Goal: Information Seeking & Learning: Learn about a topic

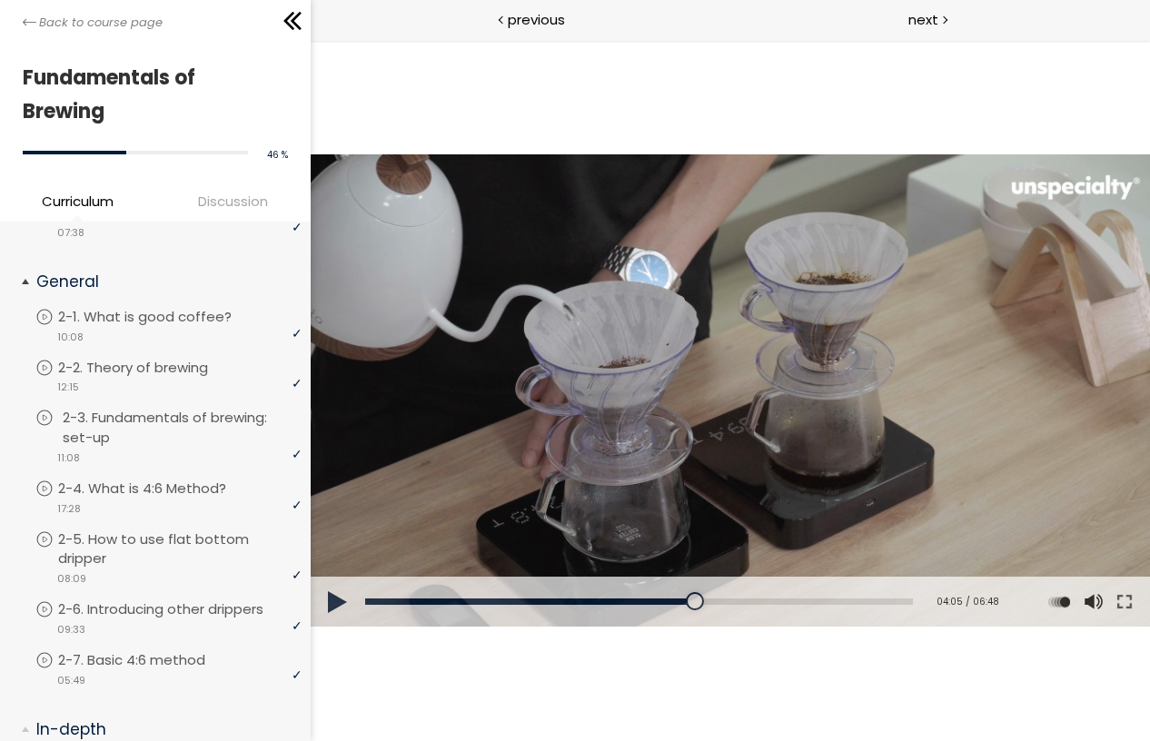
scroll to position [143, 0]
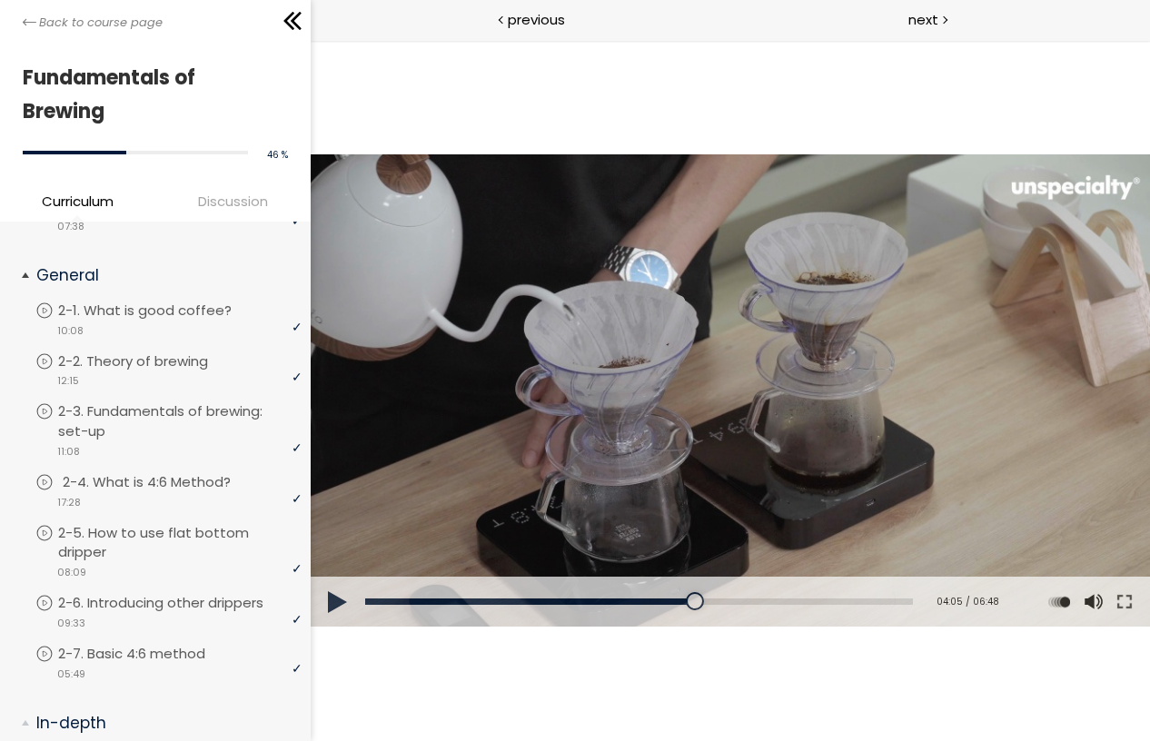
click at [199, 481] on p "2-4. What is 4:6 Method?" at bounding box center [165, 482] width 204 height 20
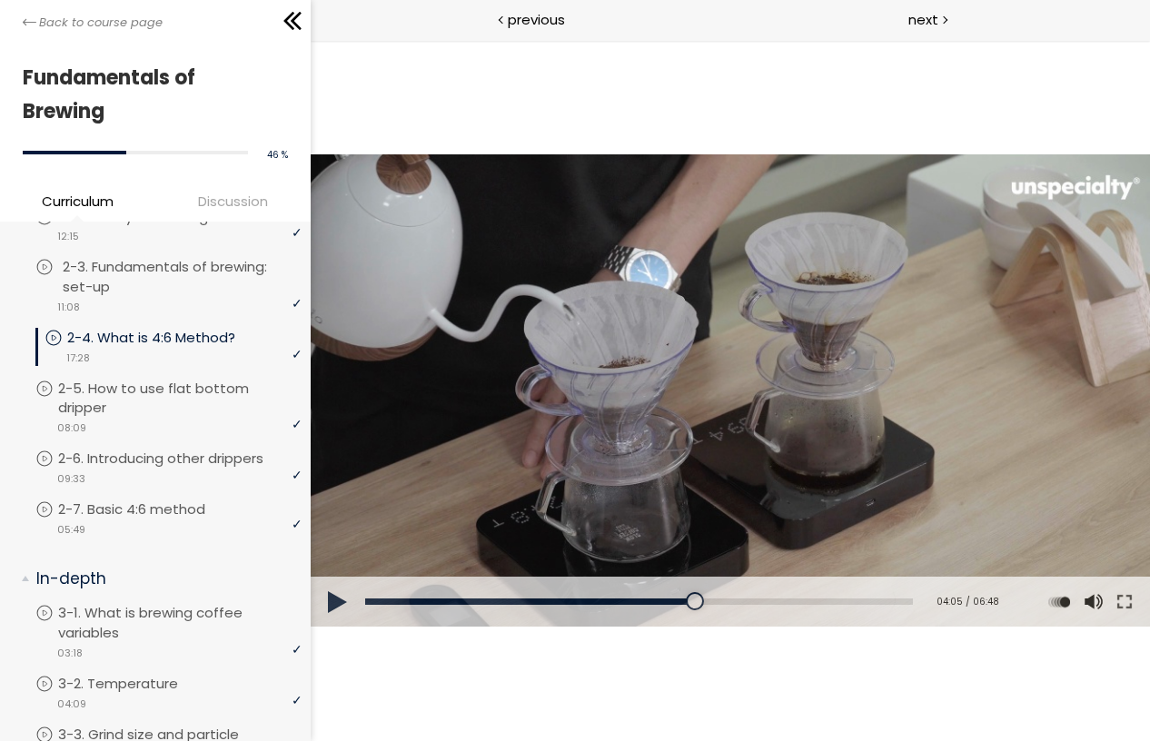
scroll to position [295, 0]
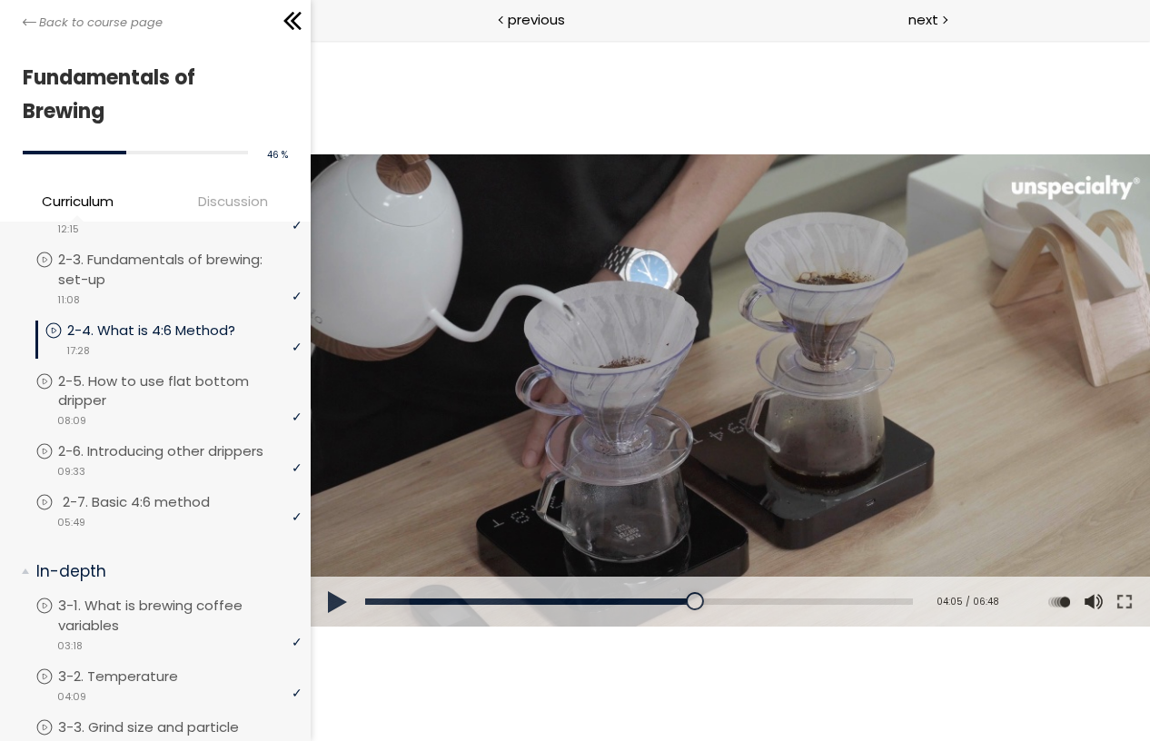
click at [168, 508] on p "2-7. Basic 4:6 method" at bounding box center [154, 502] width 183 height 20
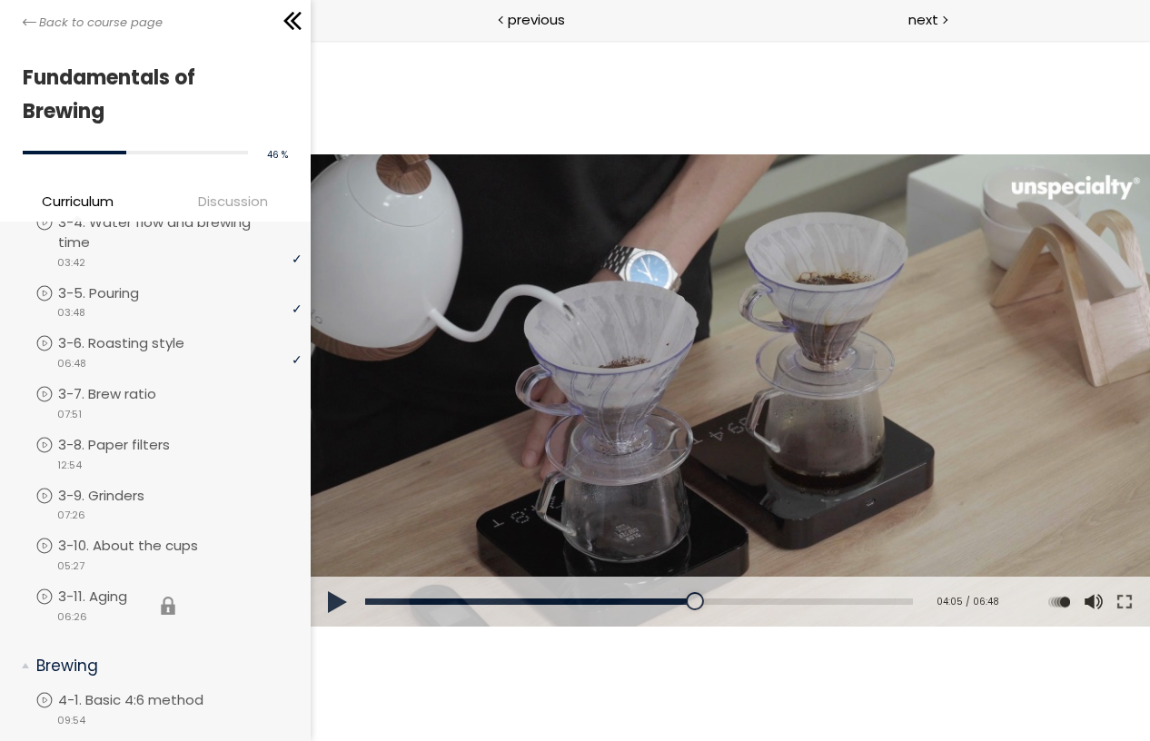
scroll to position [837, 0]
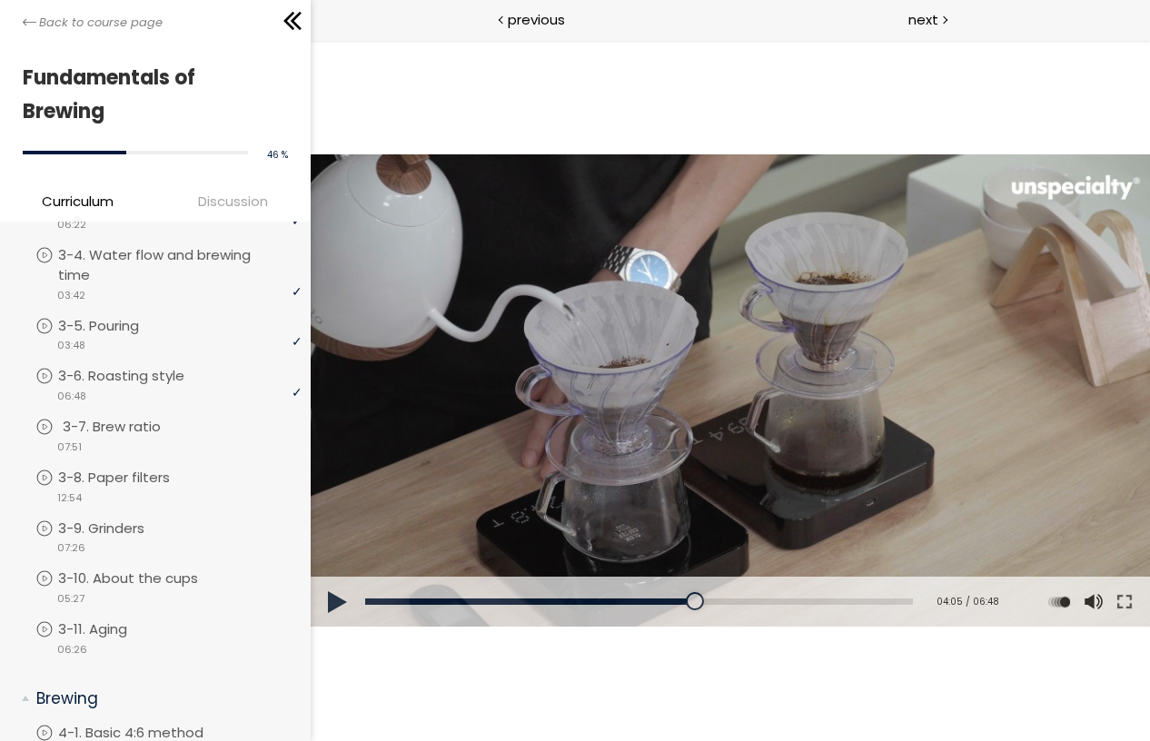
click at [179, 435] on p "3-7. Brew ratio" at bounding box center [130, 427] width 134 height 20
click at [166, 373] on p "3-6. Roasting style" at bounding box center [144, 376] width 163 height 20
click at [176, 427] on p "3-7. Brew ratio" at bounding box center [130, 427] width 134 height 20
click at [165, 479] on p "3-8. Paper filters" at bounding box center [137, 478] width 148 height 20
click at [177, 529] on p "3-9. Grinders" at bounding box center [124, 528] width 123 height 20
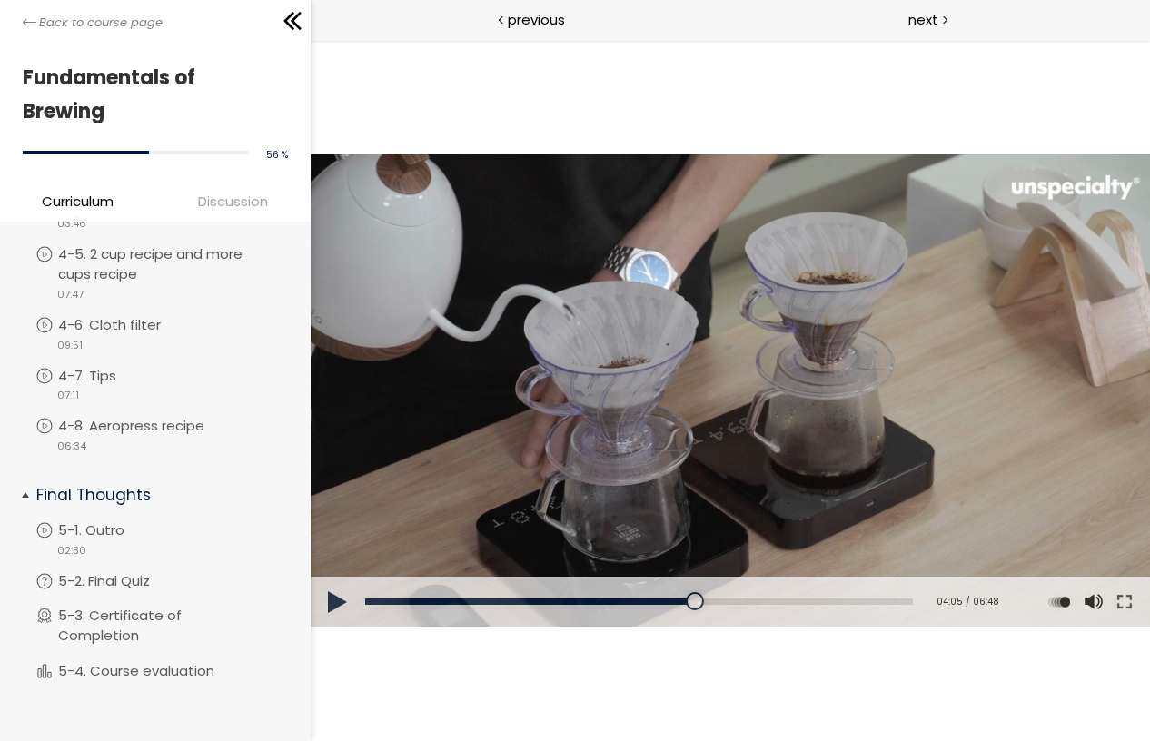
scroll to position [1517, 0]
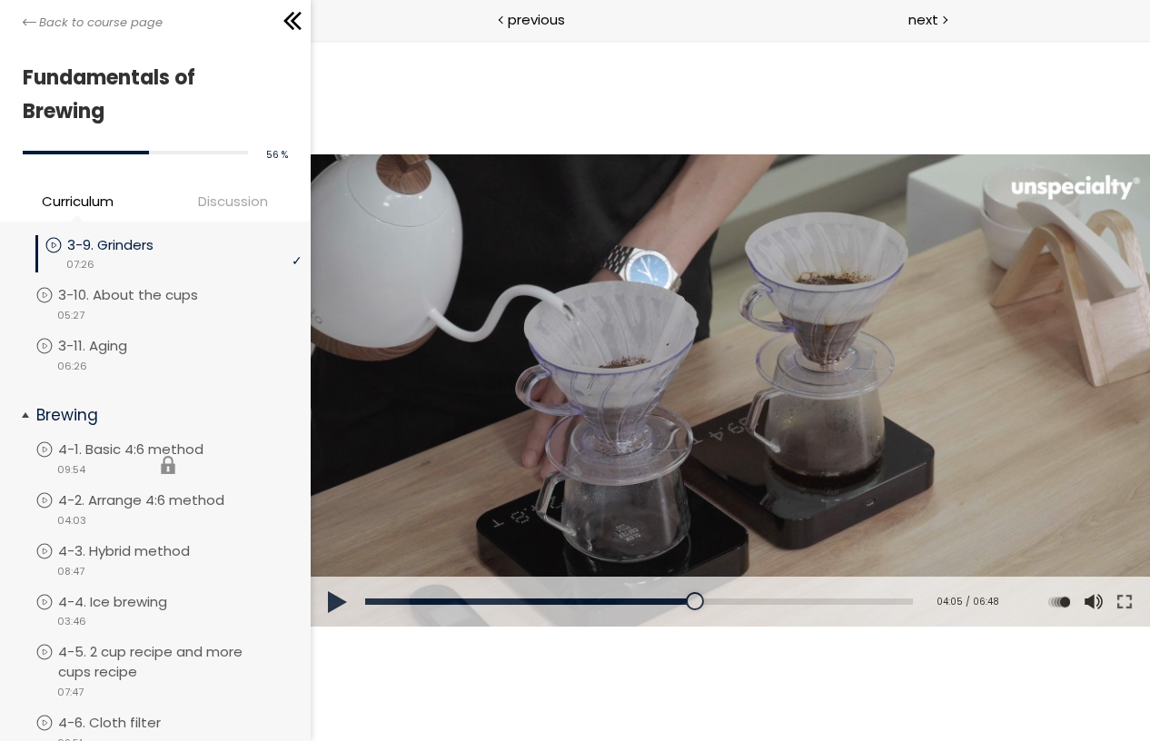
click at [164, 455] on li "You have to complete unit (4-1. Basic 4:6 method) in order to continue. 4-1. Ba…" at bounding box center [168, 464] width 266 height 51
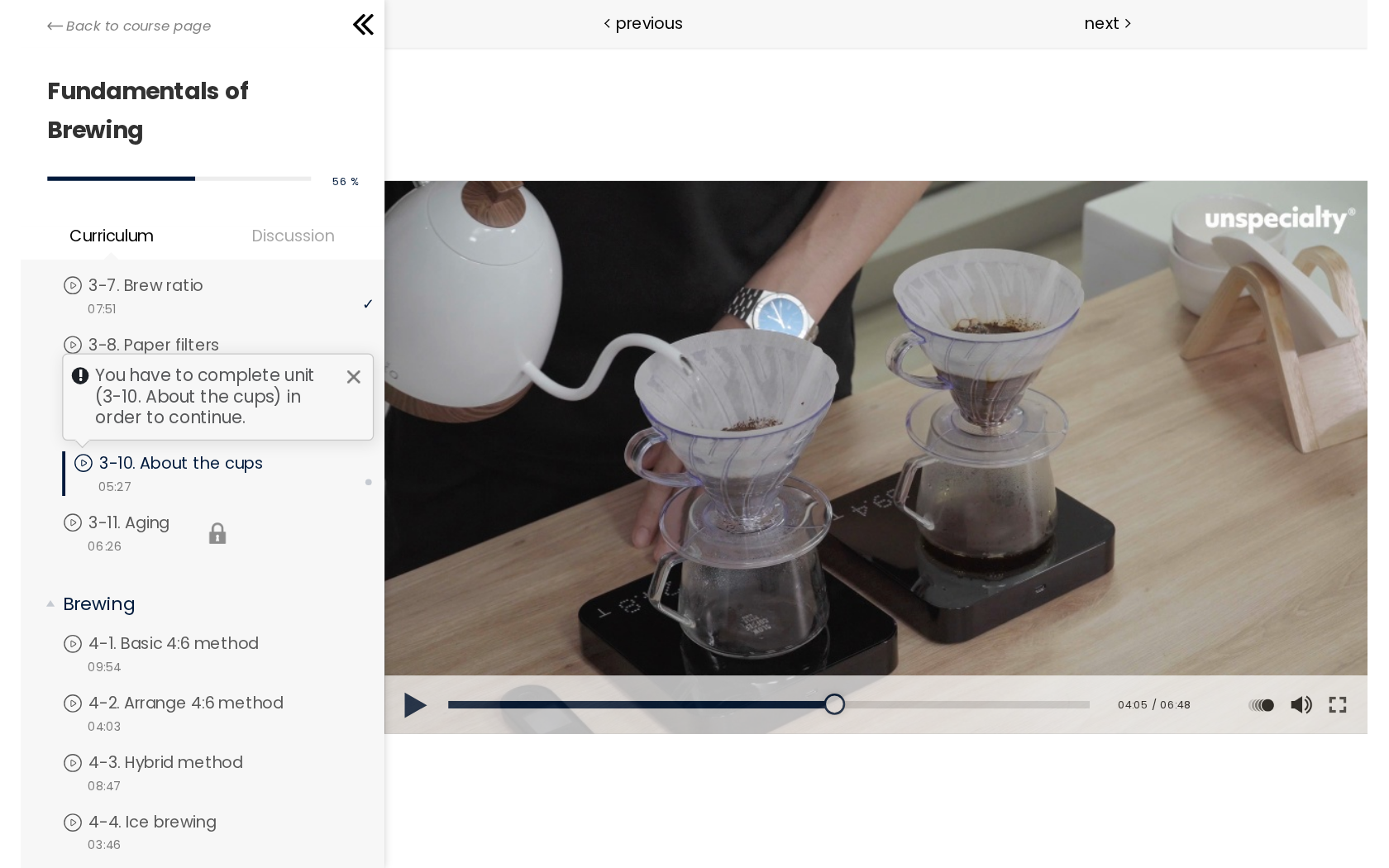
scroll to position [929, 0]
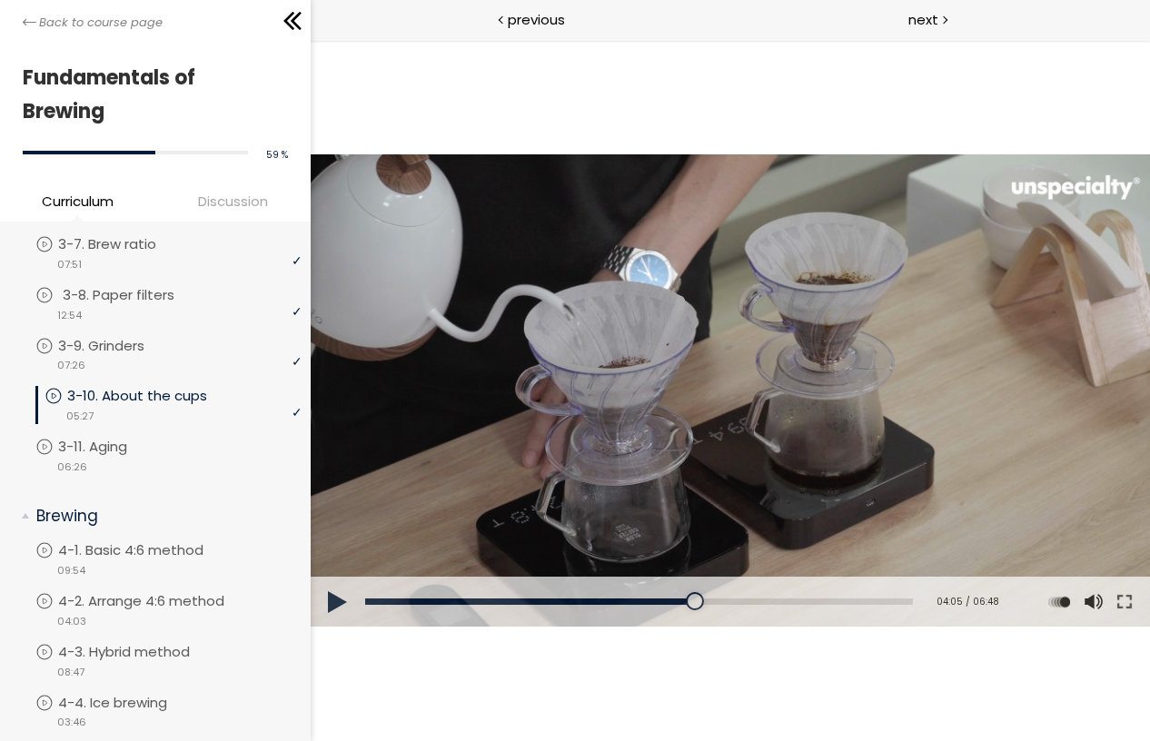
click at [154, 331] on li "You have to complete unit (3-8. Paper filters) in order to continue. 3-8. Paper…" at bounding box center [168, 310] width 266 height 51
click at [137, 334] on li "You have to complete unit (3-8. Paper filters) in order to continue. 3-8. Paper…" at bounding box center [168, 310] width 266 height 51
click at [56, 343] on link "3-9. Grinders" at bounding box center [168, 346] width 266 height 20
click at [168, 399] on p "3-10. About the cups" at bounding box center [151, 396] width 176 height 20
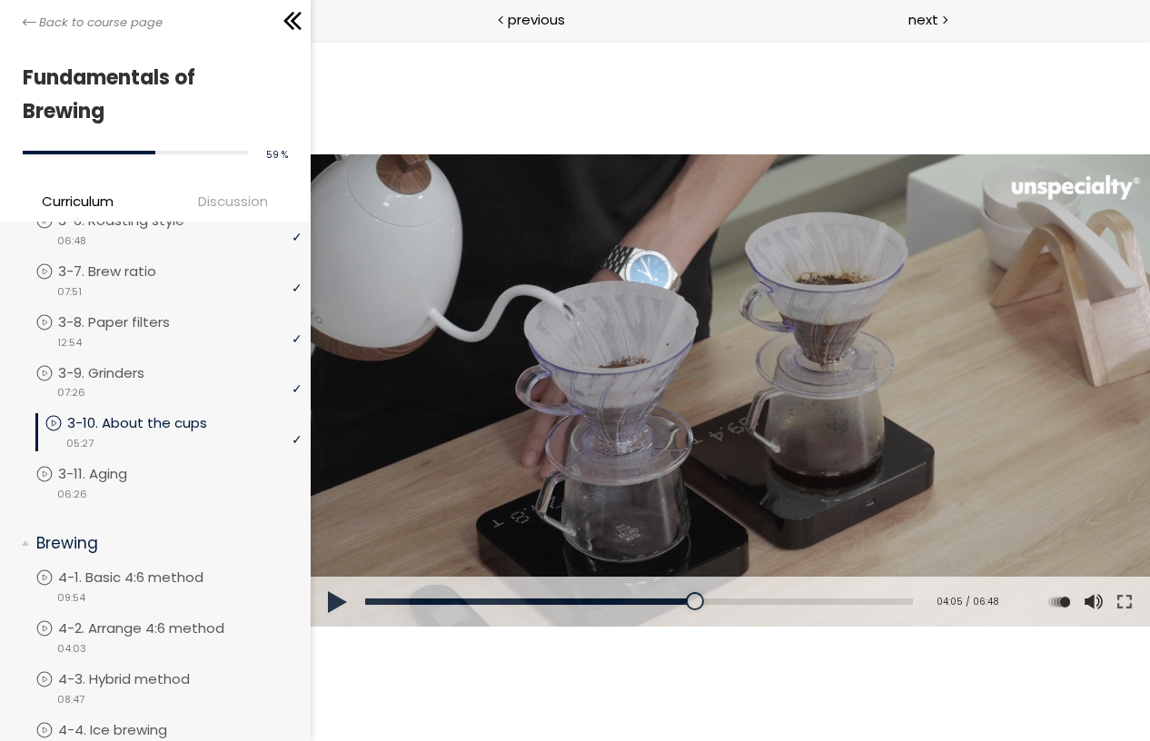
scroll to position [1001, 0]
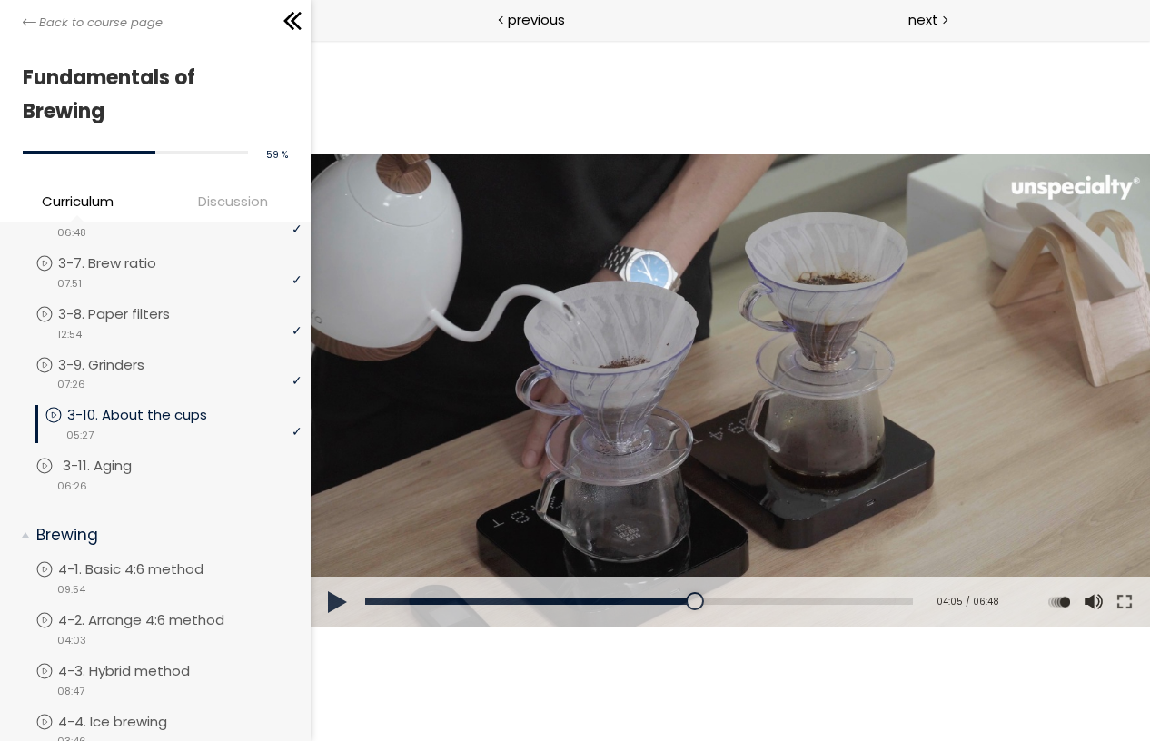
click at [143, 456] on p "3-11. Aging" at bounding box center [115, 466] width 105 height 20
click at [228, 567] on p "4-1. Basic 4:6 method" at bounding box center [154, 569] width 182 height 20
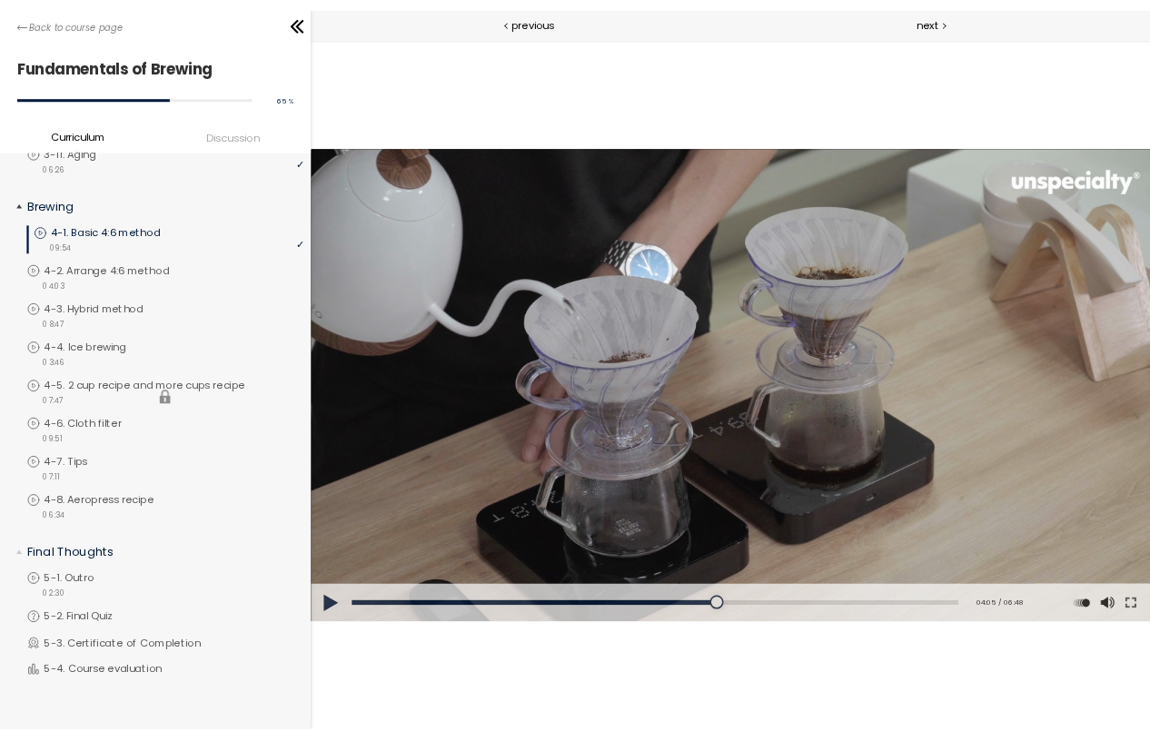
scroll to position [1120, 0]
